Goal: Information Seeking & Learning: Check status

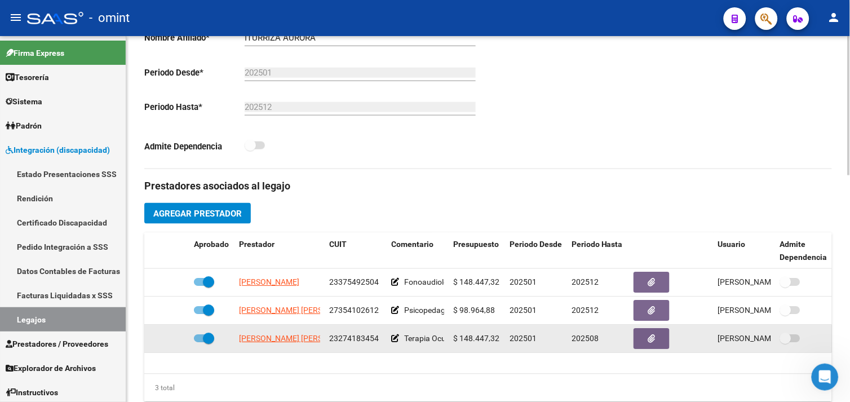
click at [346, 337] on span "23274183454" at bounding box center [354, 338] width 50 height 9
copy span "23274183454"
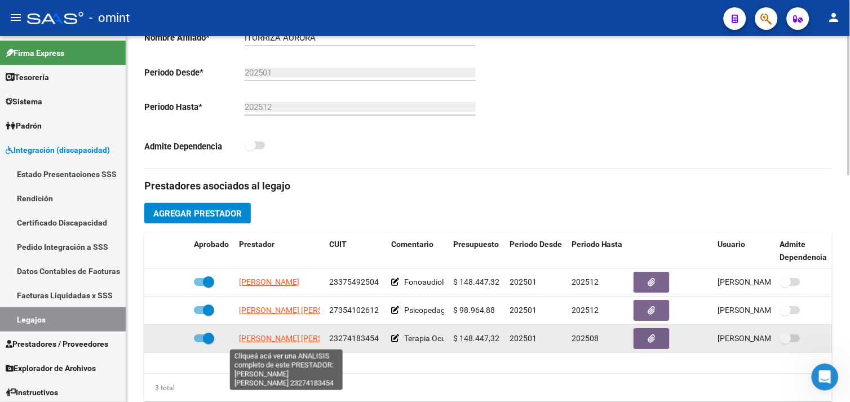
click at [271, 336] on span "[PERSON_NAME] [PERSON_NAME]" at bounding box center [300, 338] width 122 height 9
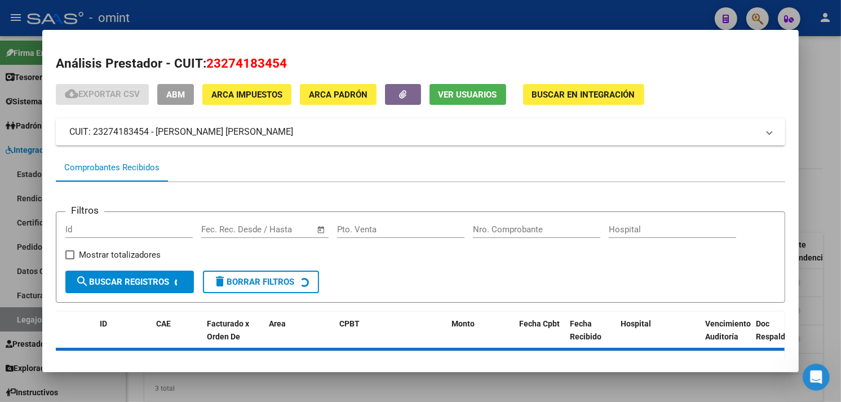
click at [446, 103] on button "Ver Usuarios" at bounding box center [467, 94] width 77 height 21
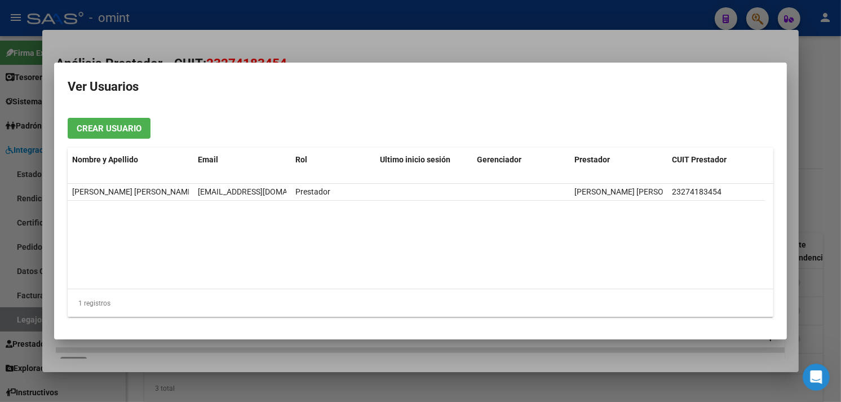
click at [412, 18] on div at bounding box center [420, 201] width 841 height 402
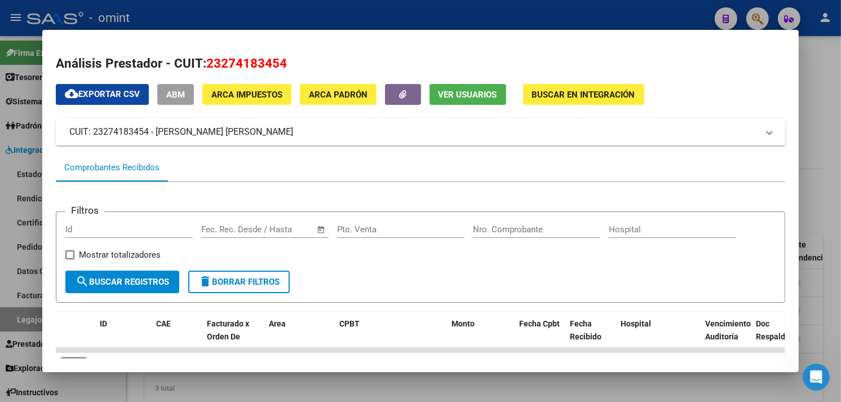
click at [412, 18] on div at bounding box center [420, 201] width 841 height 402
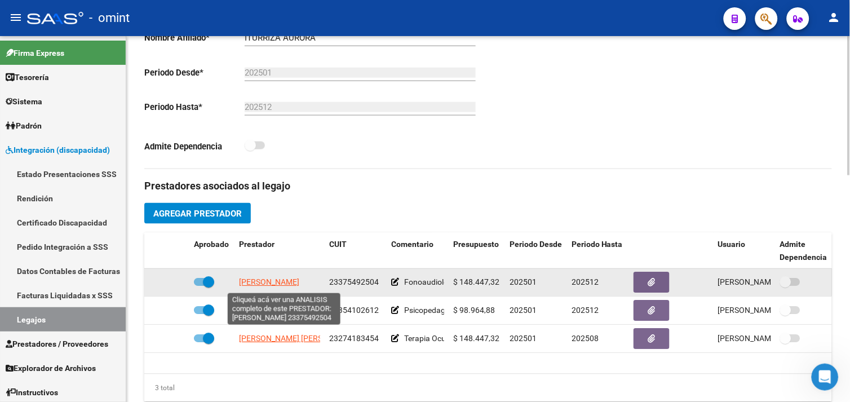
click at [285, 286] on span "[PERSON_NAME]" at bounding box center [269, 282] width 60 height 9
type textarea "23375492504"
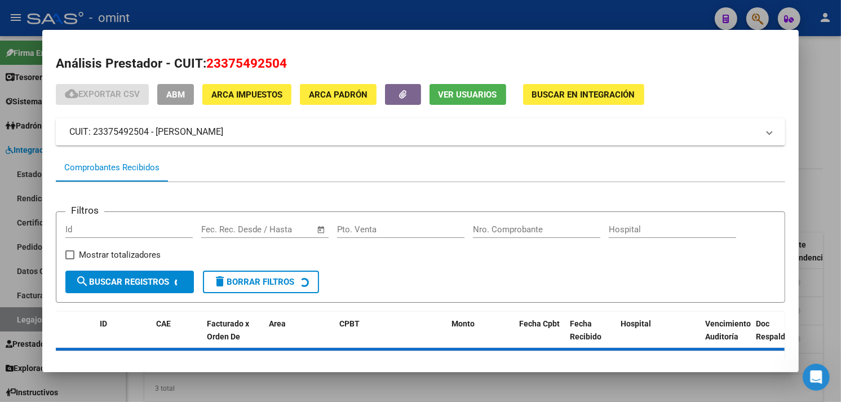
click at [464, 96] on span "Ver Usuarios" at bounding box center [467, 95] width 59 height 10
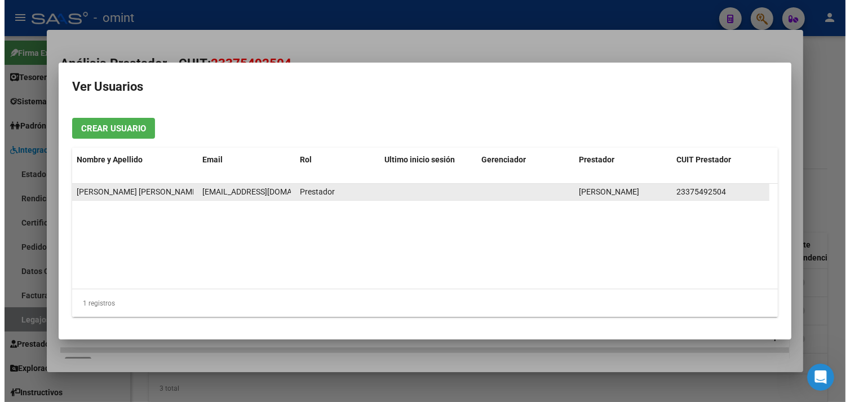
scroll to position [0, 14]
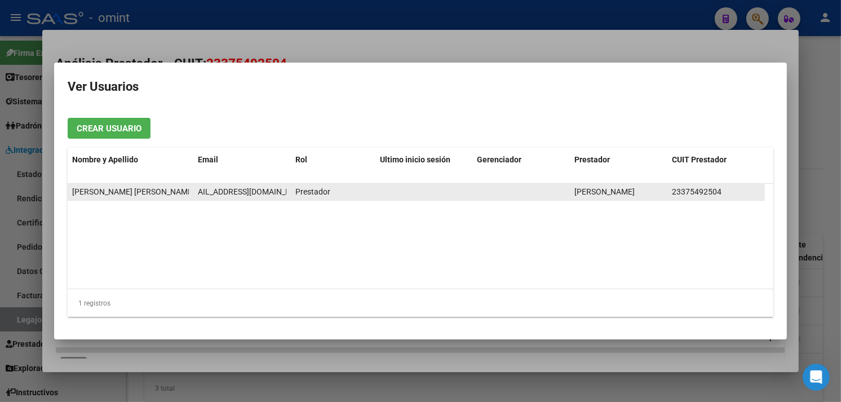
drag, startPoint x: 197, startPoint y: 193, endPoint x: 284, endPoint y: 193, distance: 86.8
click at [284, 193] on span "danielaluengo32@gmail.com" at bounding box center [246, 191] width 125 height 9
copy span "danielaluengo32@gmail.com"
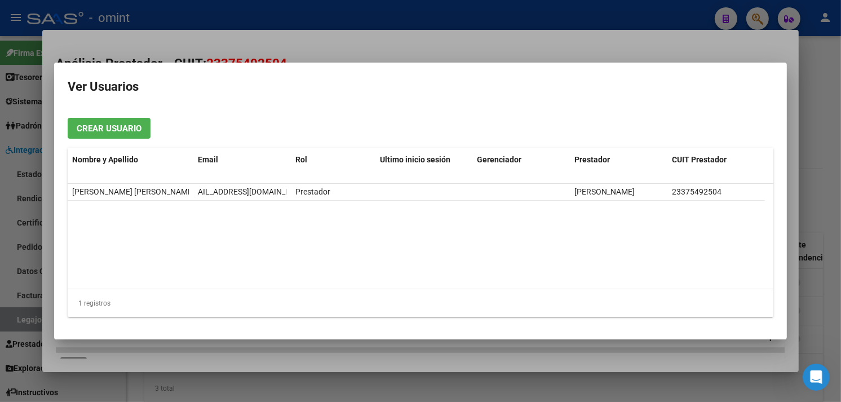
click at [621, 14] on div at bounding box center [420, 201] width 841 height 402
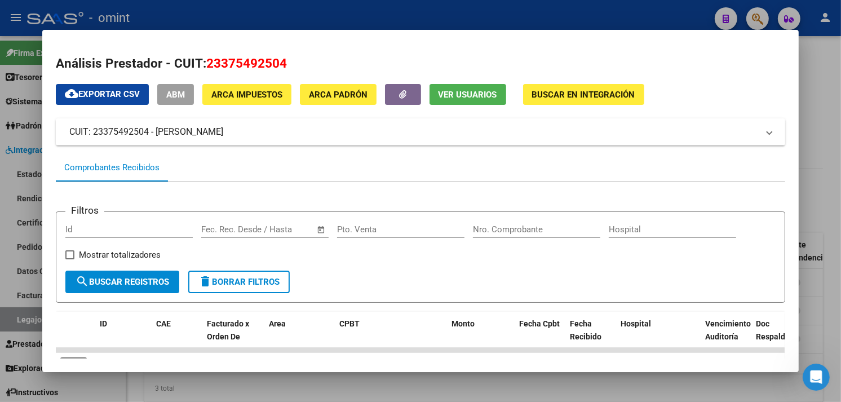
click at [271, 11] on div at bounding box center [420, 201] width 841 height 402
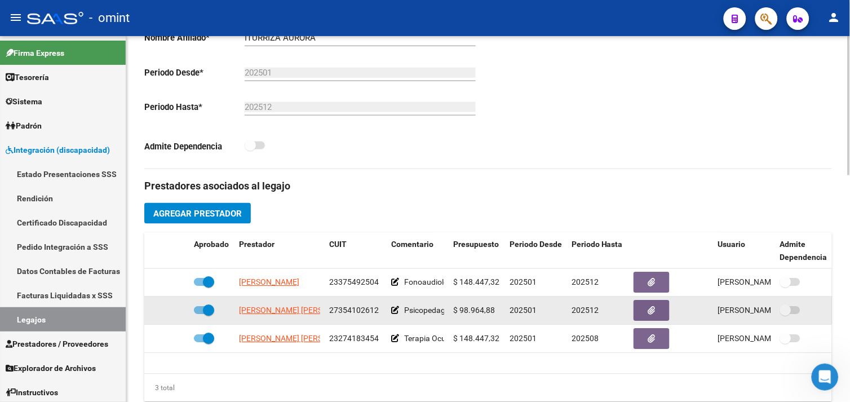
click at [352, 308] on span "27354102612" at bounding box center [354, 310] width 50 height 9
copy span "27354102612"
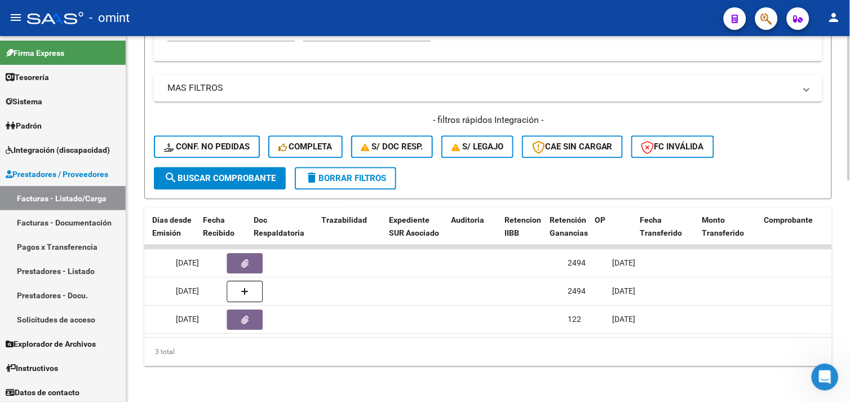
scroll to position [0, 571]
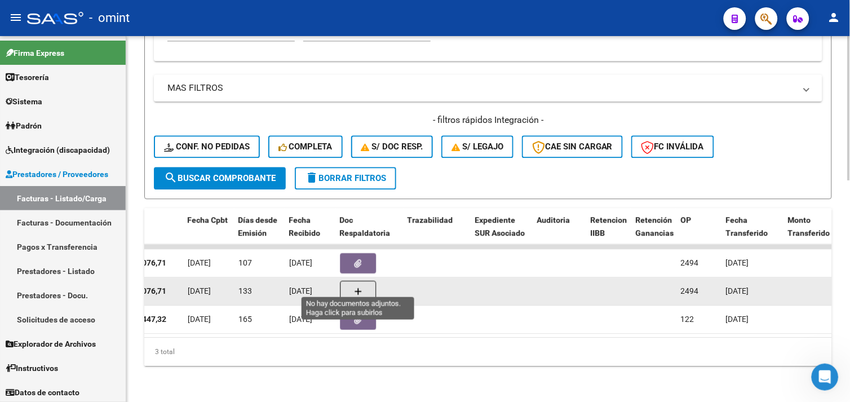
click at [355, 287] on icon "button" at bounding box center [358, 291] width 8 height 8
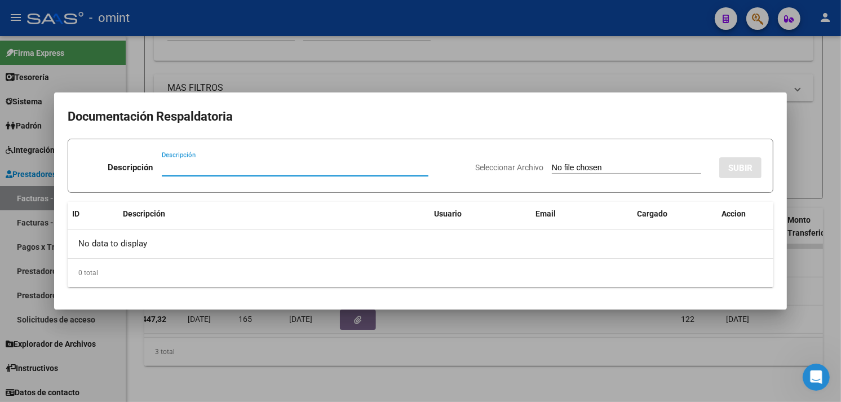
click at [552, 170] on input "Seleccionar Archivo" at bounding box center [626, 168] width 149 height 11
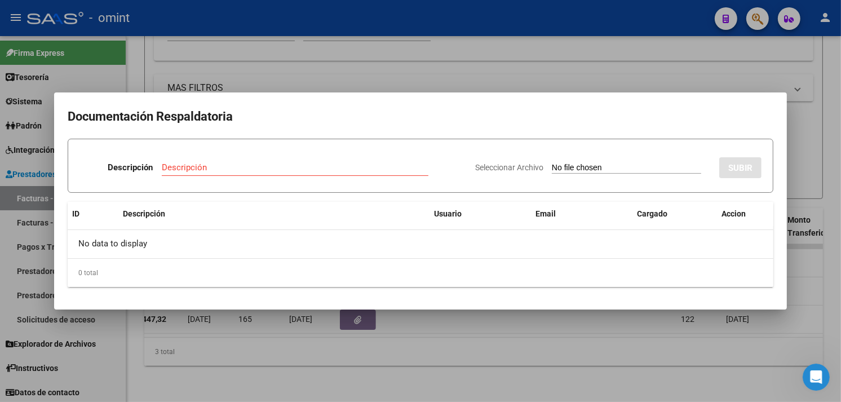
type input "C:\fakepath\asist Aurora marzo.pdf"
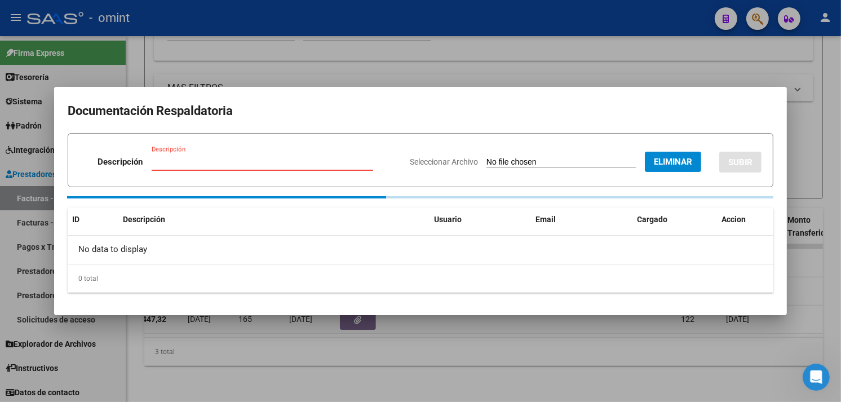
click at [259, 157] on input "Descripción" at bounding box center [262, 162] width 221 height 10
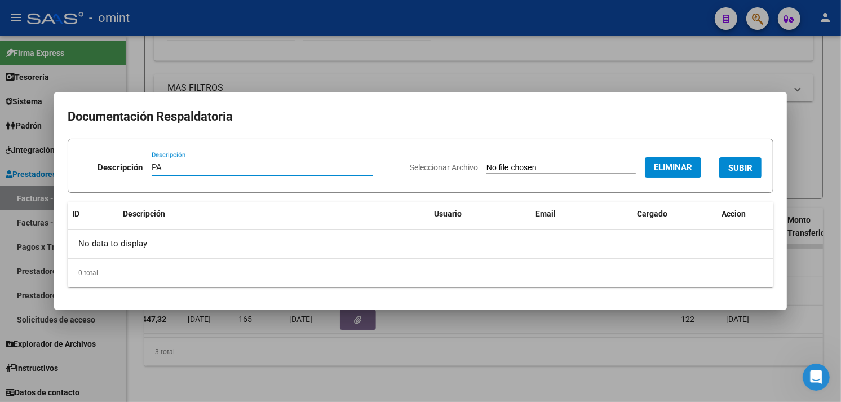
type input "PA"
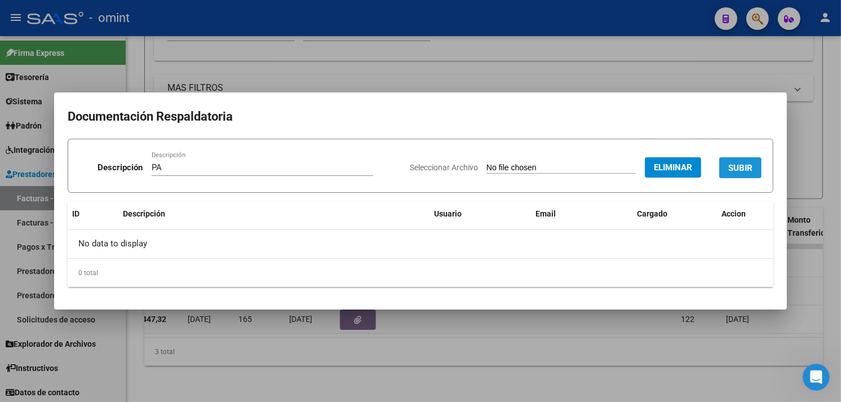
click at [734, 171] on span "SUBIR" at bounding box center [740, 168] width 24 height 10
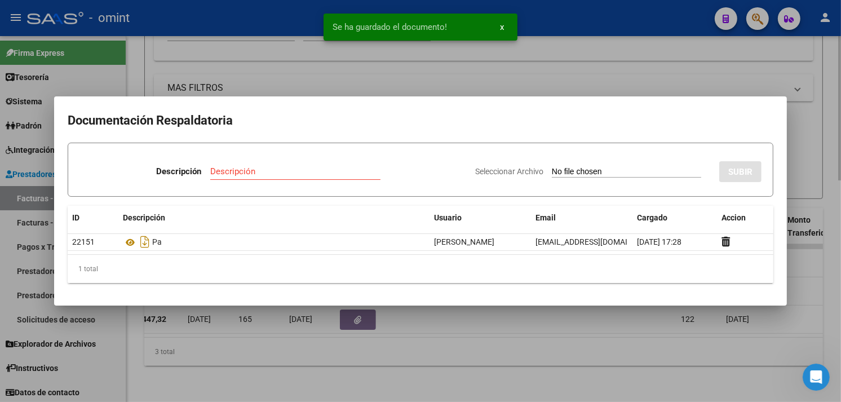
click at [420, 374] on div at bounding box center [420, 201] width 841 height 402
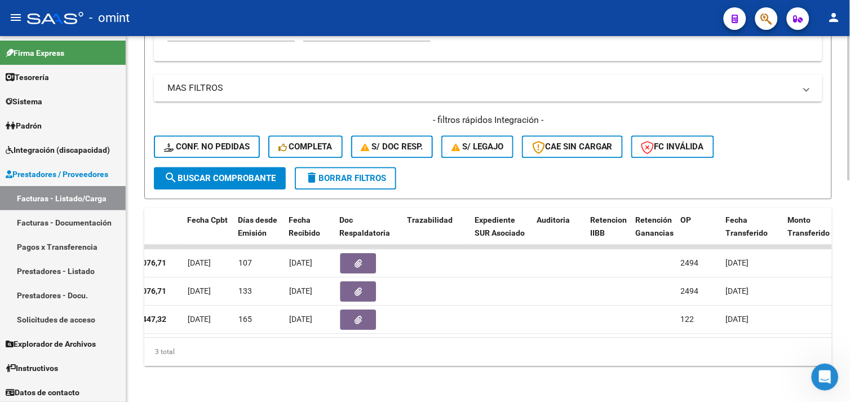
scroll to position [184, 0]
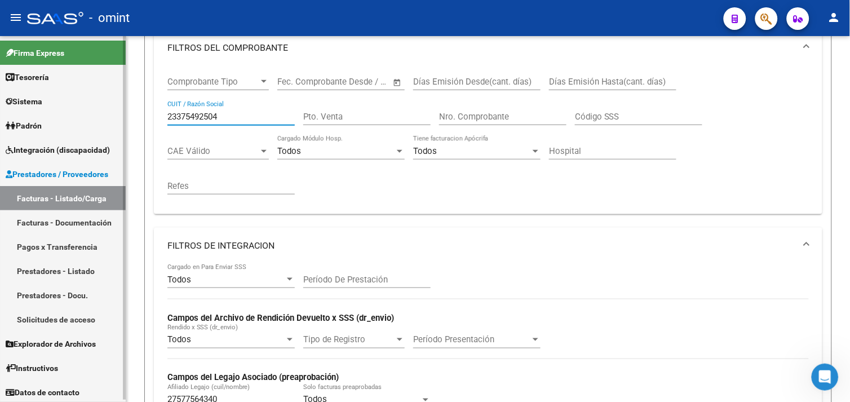
drag, startPoint x: 233, startPoint y: 118, endPoint x: 102, endPoint y: 117, distance: 130.7
click at [102, 118] on mat-sidenav-container "Firma Express Tesorería Extractos Procesados (csv) Extractos Originales (pdf) S…" at bounding box center [425, 219] width 850 height 366
paste input "27418345"
drag, startPoint x: 245, startPoint y: 113, endPoint x: 132, endPoint y: 119, distance: 113.4
click at [132, 119] on div "Video tutorial PRESTADORES -> Listado de CPBTs Emitidos por Prestadores / Prove…" at bounding box center [487, 310] width 723 height 917
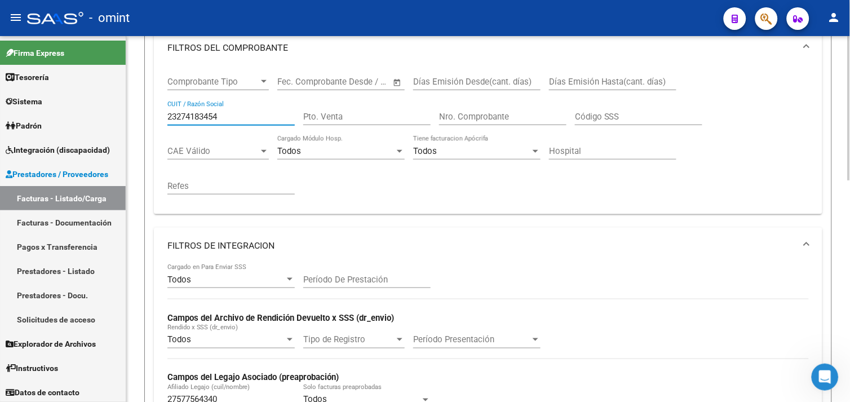
paste input "7354102612"
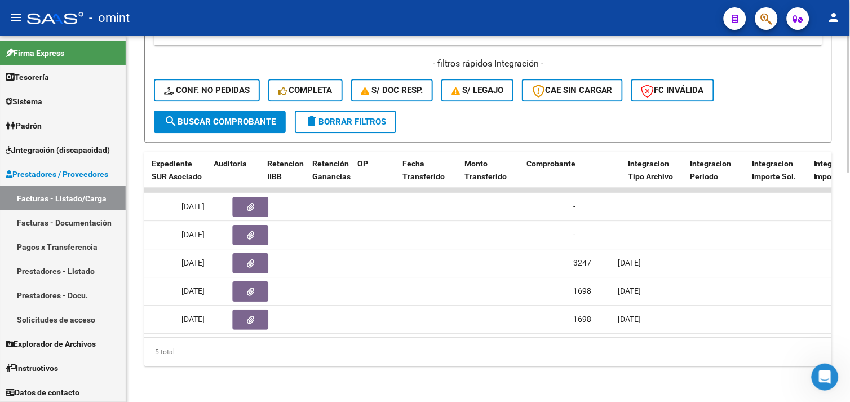
scroll to position [0, 1151]
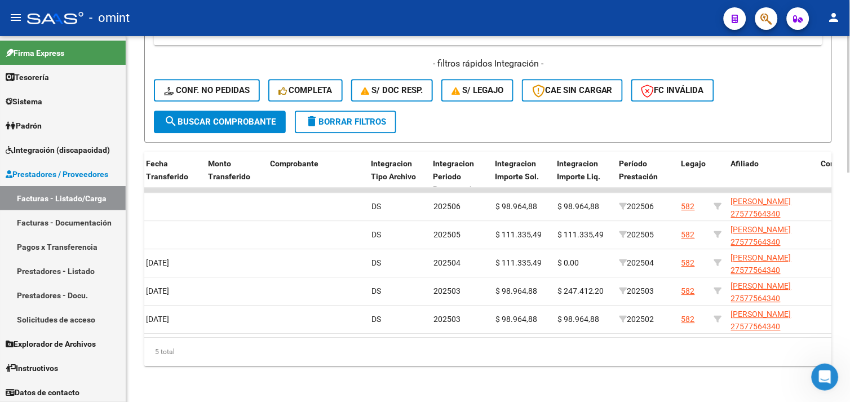
type input "27354102612"
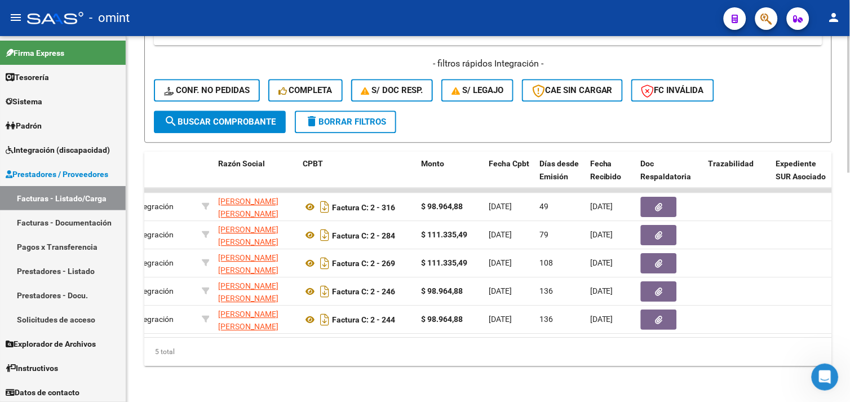
scroll to position [0, 279]
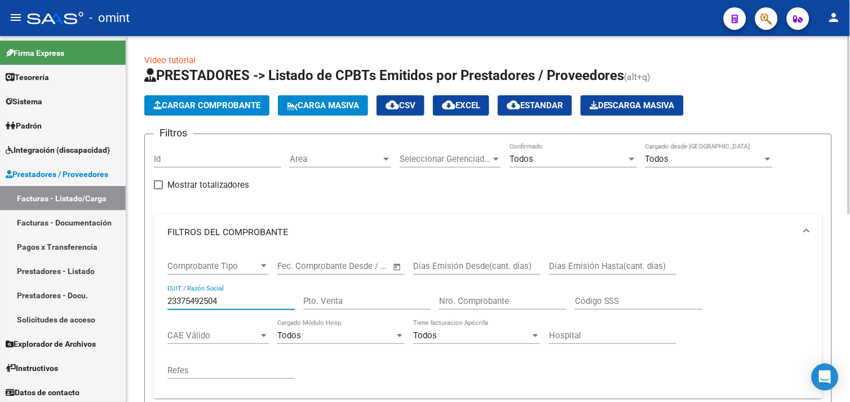
scroll to position [136, 0]
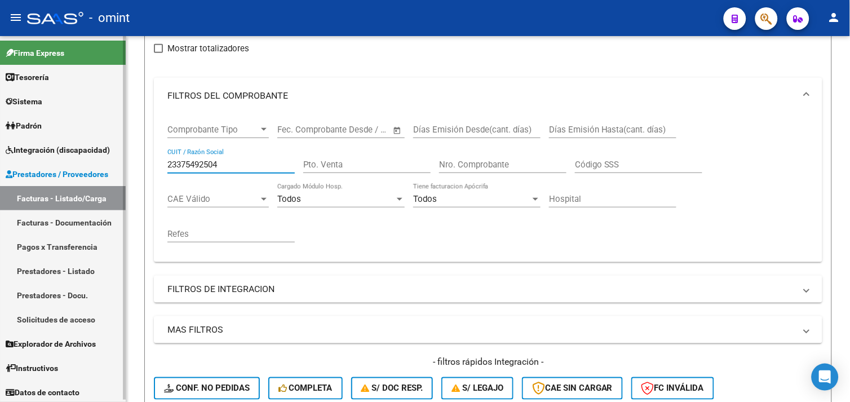
drag, startPoint x: 226, startPoint y: 165, endPoint x: 112, endPoint y: 164, distance: 114.4
click at [112, 164] on mat-sidenav-container "Firma Express Tesorería Extractos Procesados (csv) Extractos Originales (pdf) S…" at bounding box center [425, 219] width 850 height 366
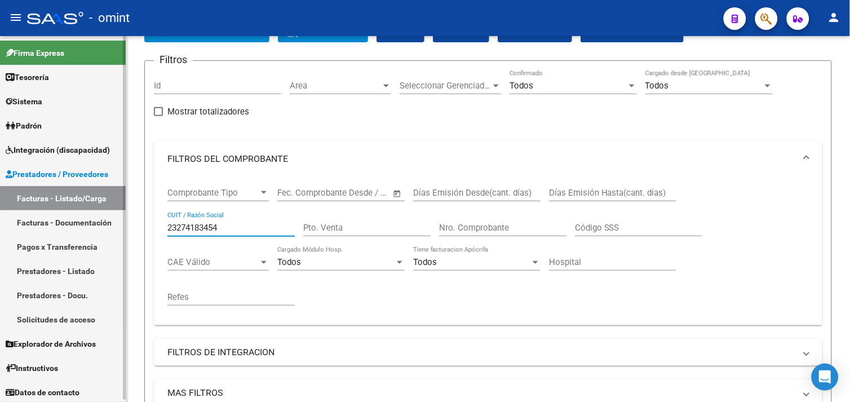
drag, startPoint x: 233, startPoint y: 223, endPoint x: 116, endPoint y: 224, distance: 116.6
click at [117, 224] on mat-sidenav-container "Firma Express Tesorería Extractos Procesados (csv) Extractos Originales (pdf) S…" at bounding box center [425, 219] width 850 height 366
paste input "7354102612"
paste input "27354102612"
drag, startPoint x: 282, startPoint y: 231, endPoint x: 118, endPoint y: 230, distance: 164.0
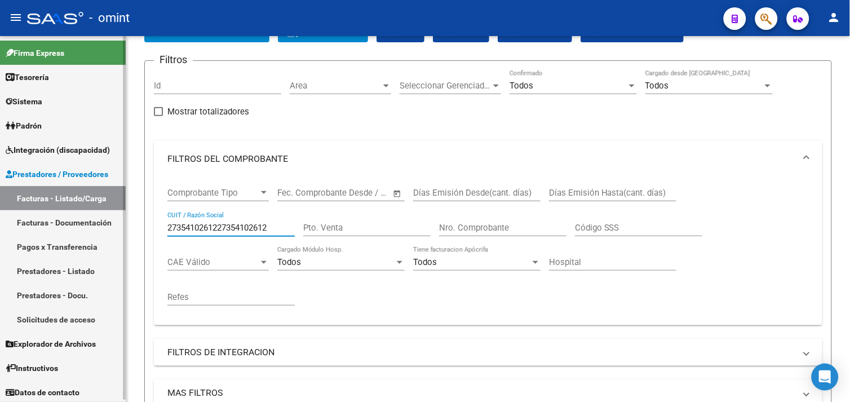
click at [119, 230] on mat-sidenav-container "Firma Express Tesorería Extractos Procesados (csv) Extractos Originales (pdf) S…" at bounding box center [425, 219] width 850 height 366
paste input "text"
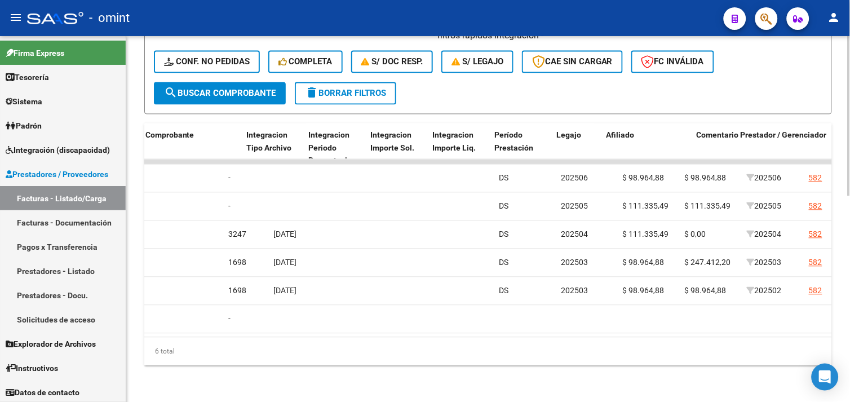
scroll to position [0, 1399]
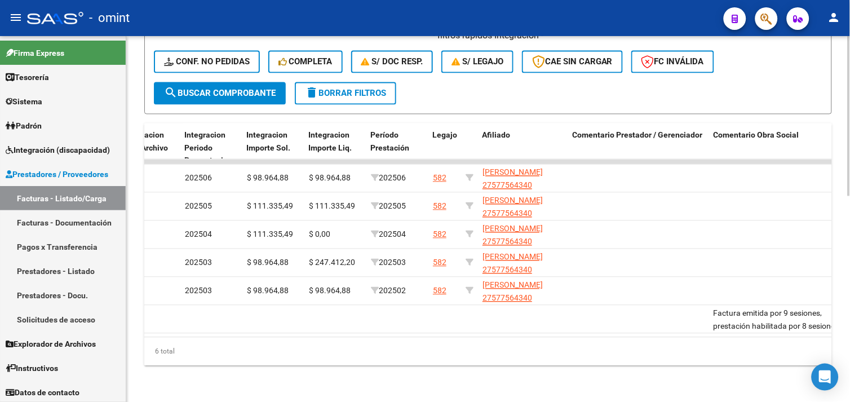
type input "27354102612"
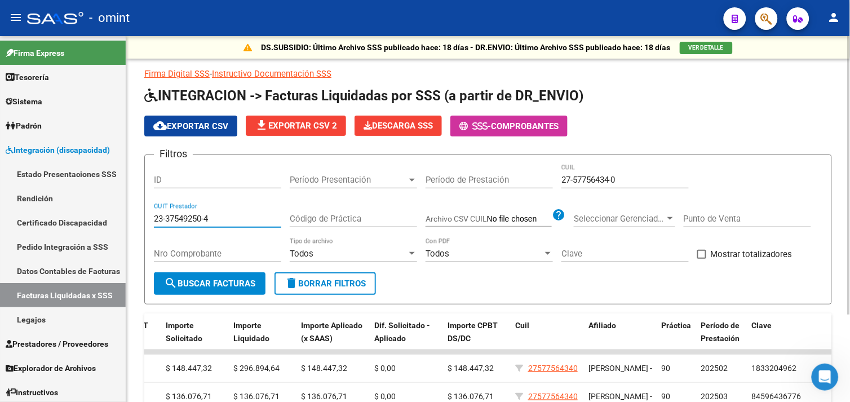
drag, startPoint x: 198, startPoint y: 220, endPoint x: 141, endPoint y: 218, distance: 56.9
click at [141, 218] on div "DS.SUBSIDIO: Último Archivo SSS publicado hace: 18 días - DR.ENVIO: Último Arch…" at bounding box center [487, 271] width 723 height 471
paste input "27418345"
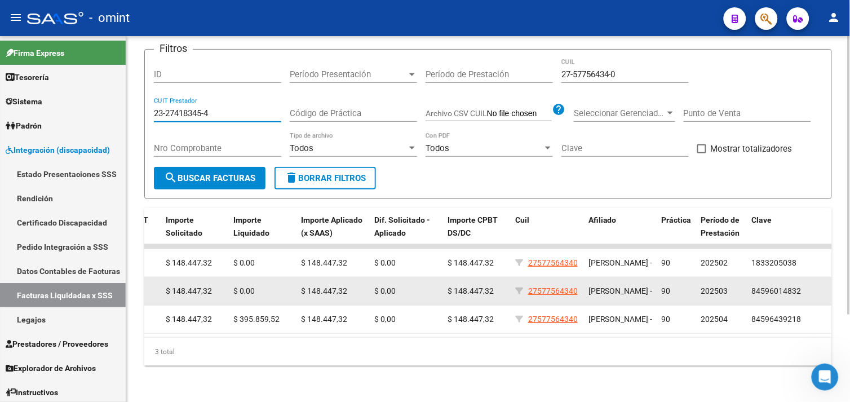
type input "23-27418345-4"
